Goal: Understand site structure: Understand site structure

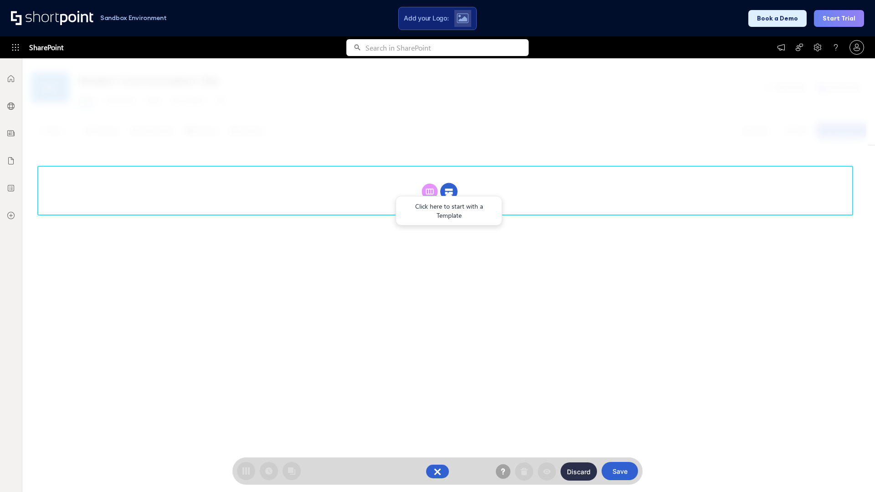
click at [449, 191] on circle at bounding box center [448, 191] width 17 height 17
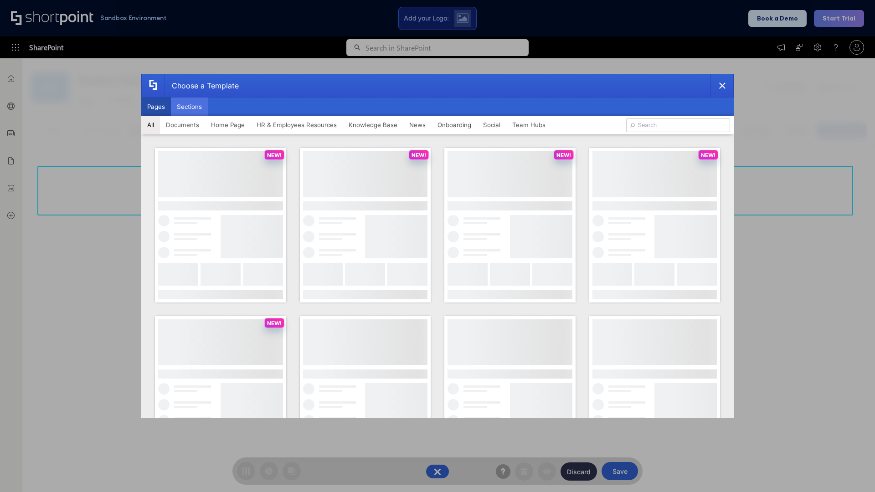
click at [189, 107] on button "Sections" at bounding box center [189, 107] width 37 height 18
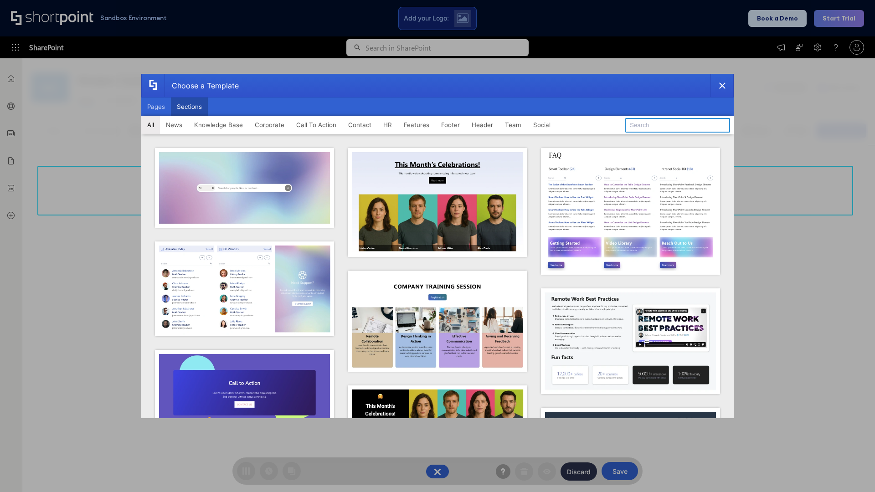
type input "Header 1"
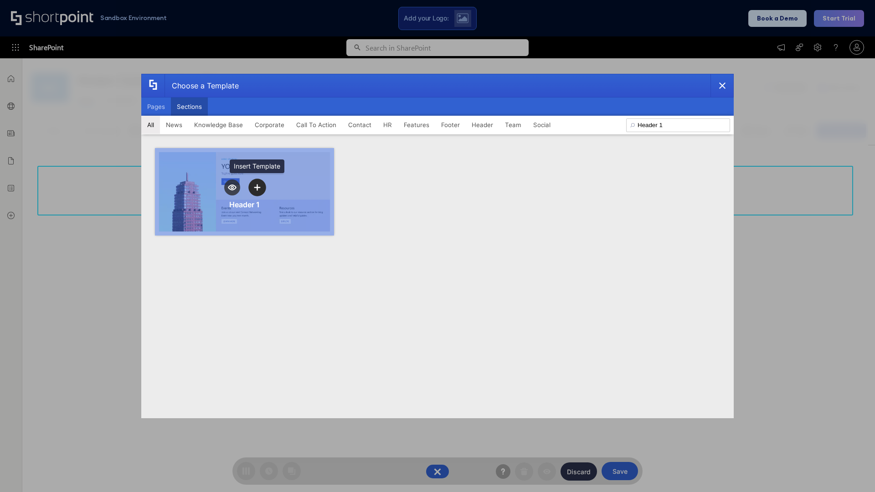
click at [257, 187] on icon "template selector" at bounding box center [257, 187] width 6 height 6
